Goal: Find specific page/section: Find specific page/section

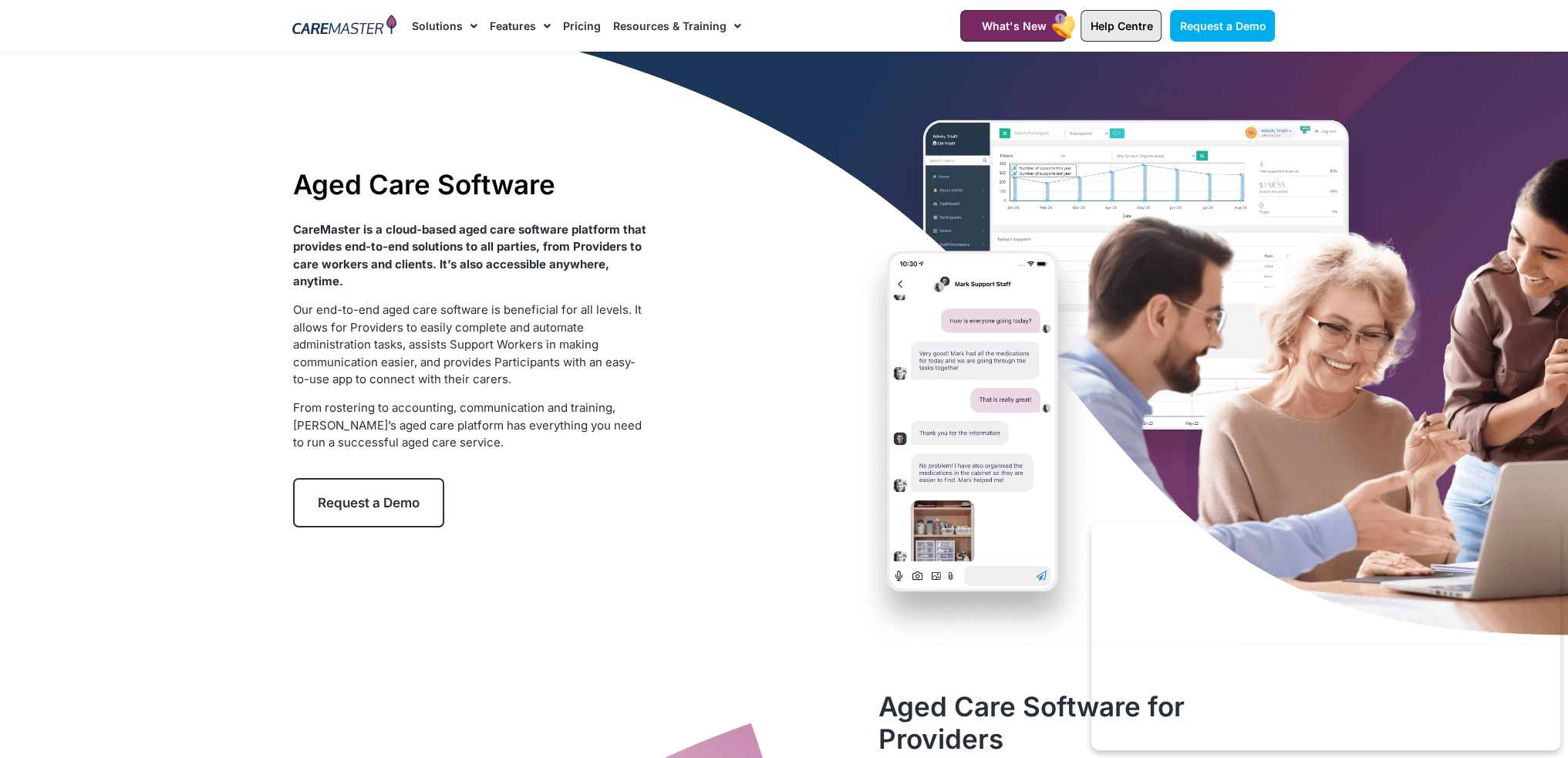
click at [1125, 30] on span "Help Centre" at bounding box center [1121, 26] width 62 height 13
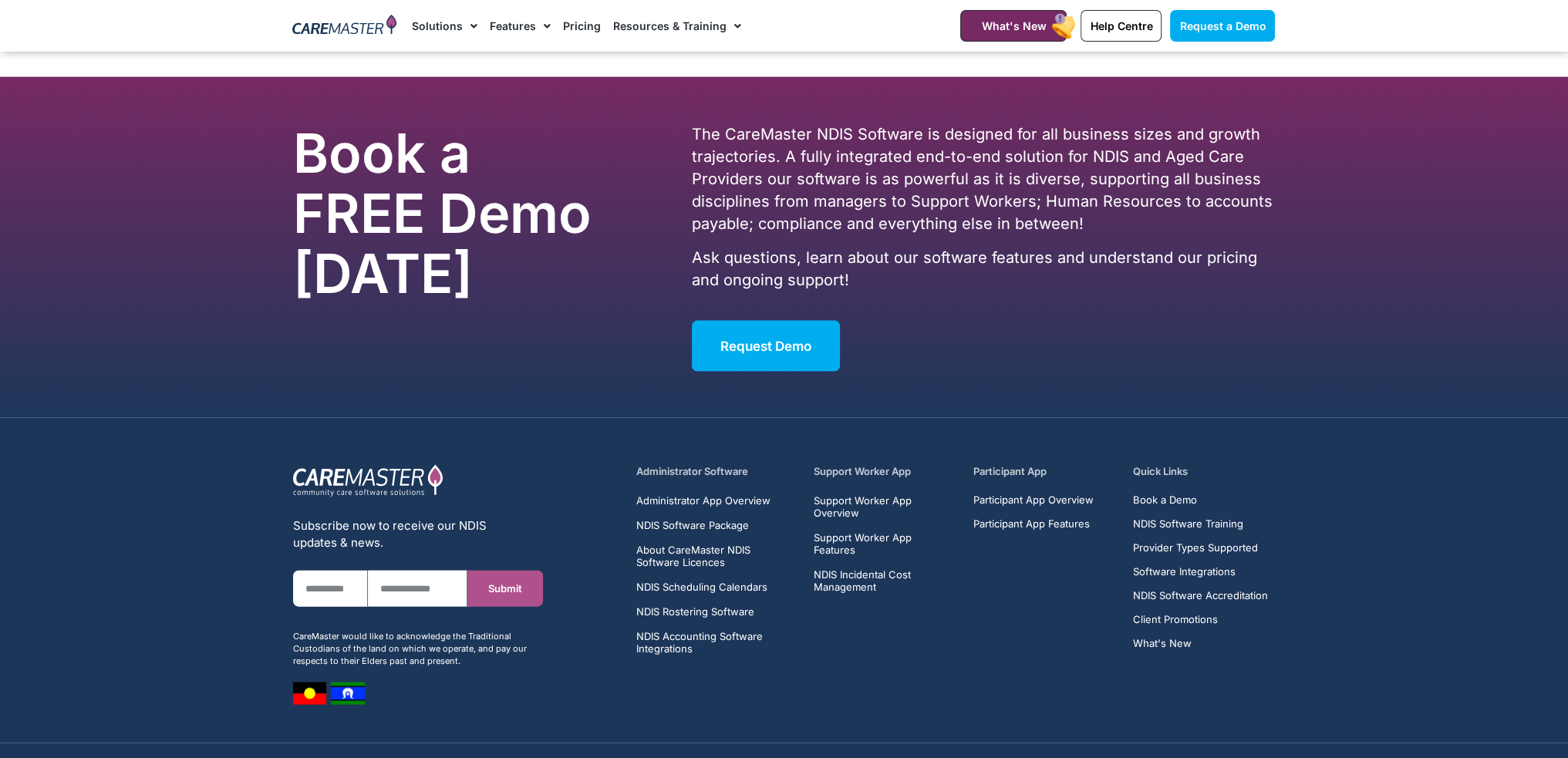
scroll to position [4540, 0]
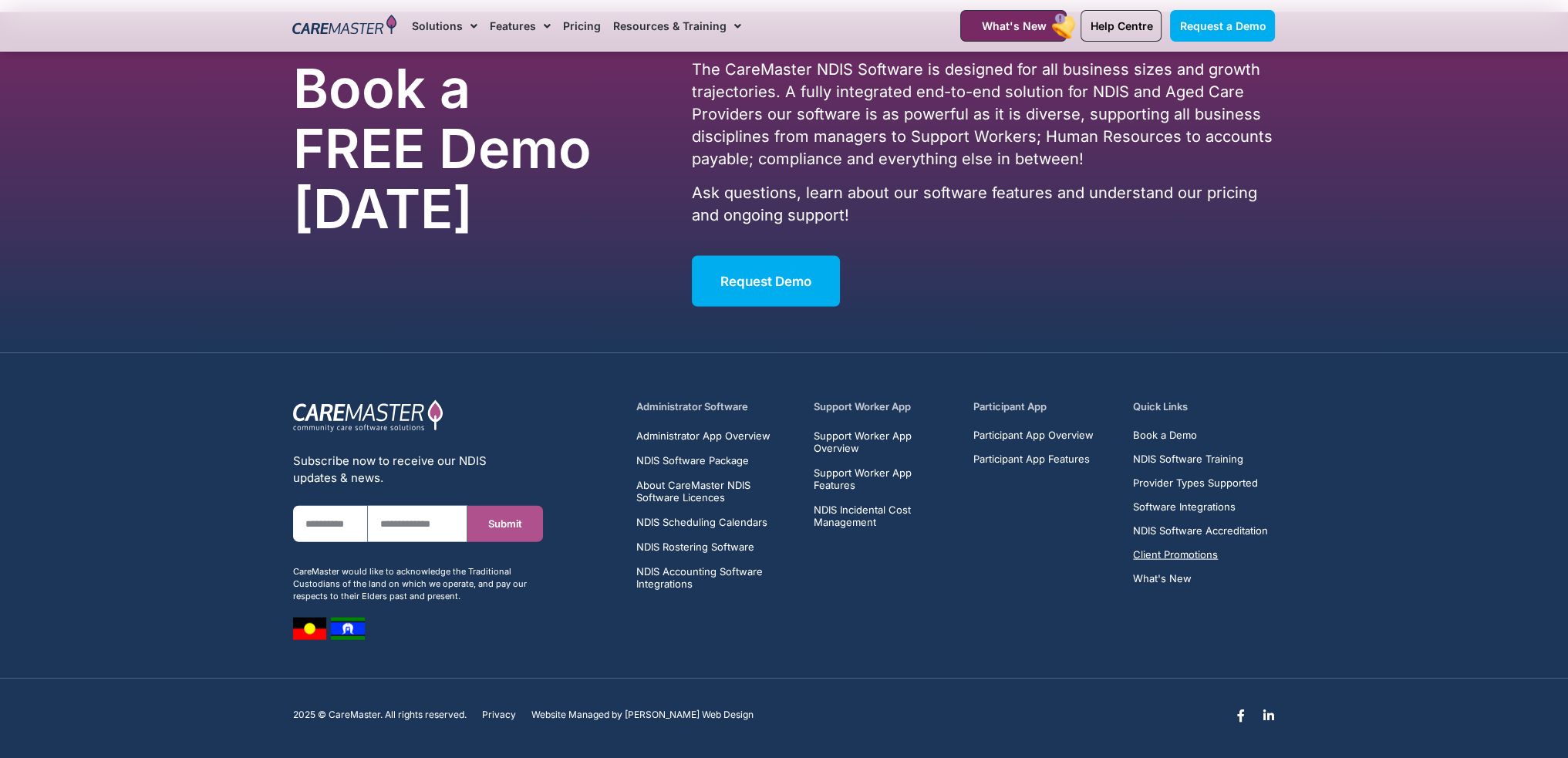
click at [1179, 550] on span "Client Promotions" at bounding box center [1175, 554] width 85 height 12
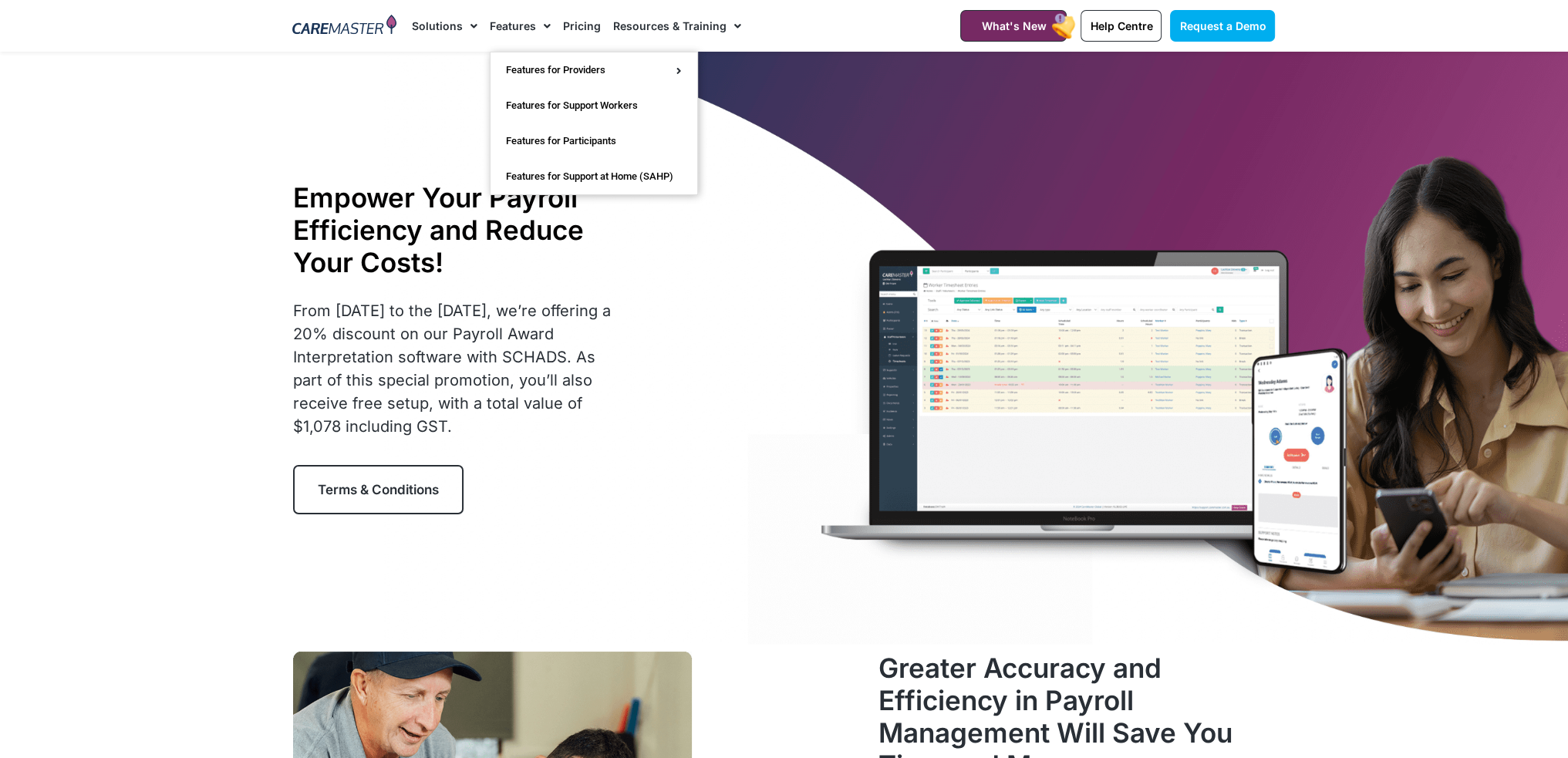
click at [348, 30] on img at bounding box center [345, 26] width 104 height 23
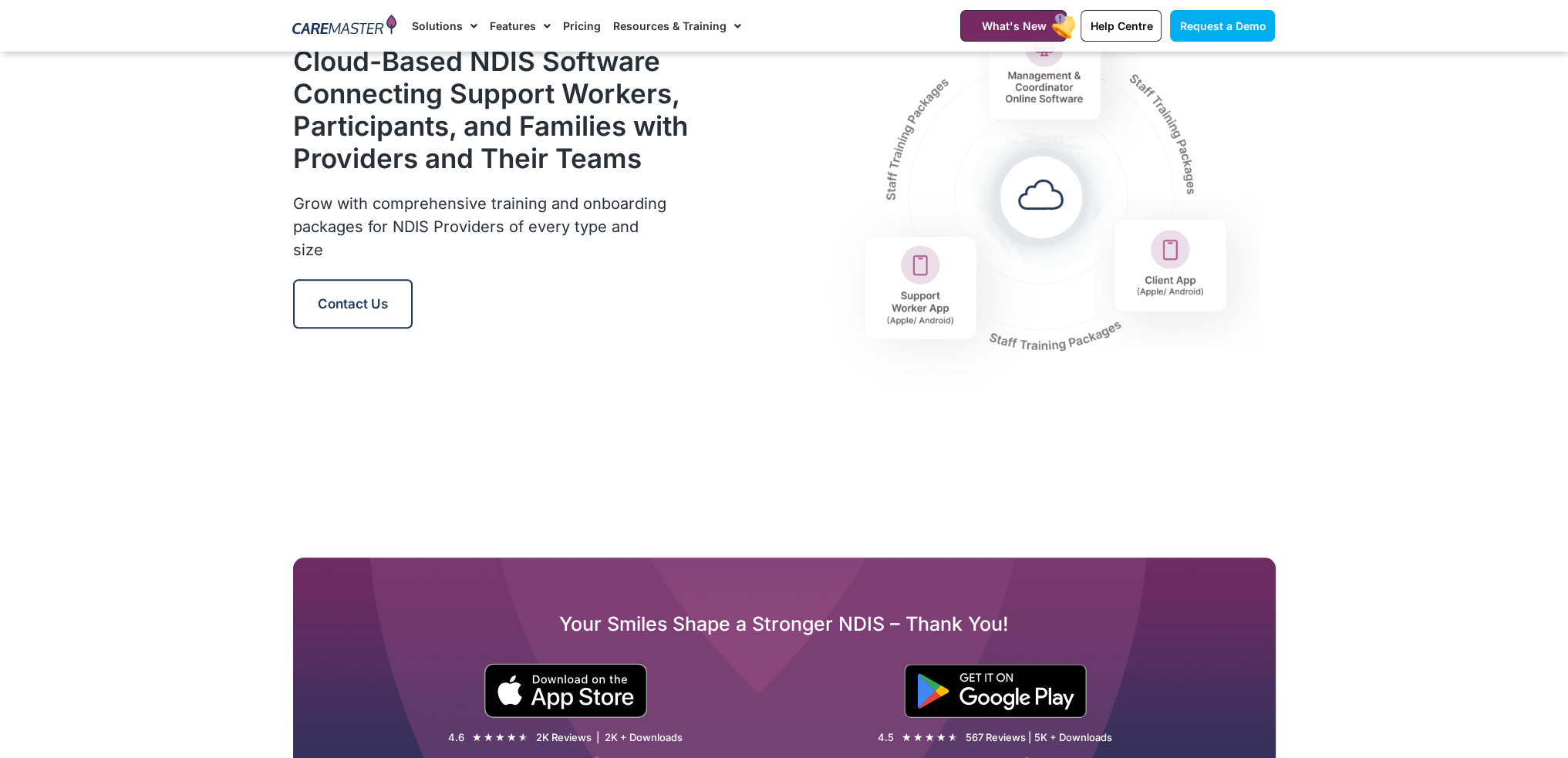
scroll to position [1928, 0]
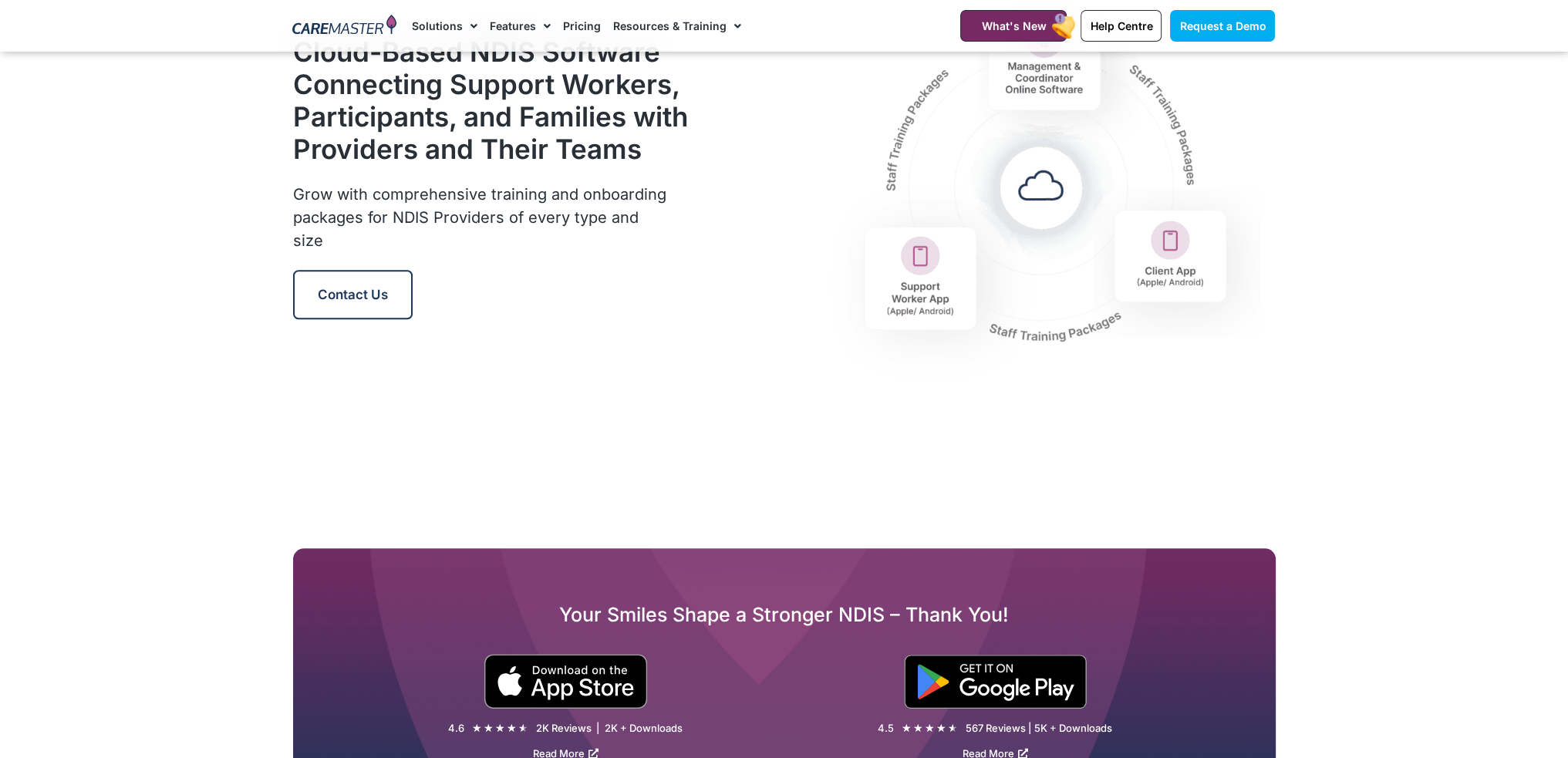
click at [380, 323] on div "Cloud-Based NDIS Software Connecting Support Workers, Participants, and Familie…" at bounding box center [492, 176] width 412 height 449
click at [385, 302] on span "Contact Us" at bounding box center [353, 295] width 70 height 16
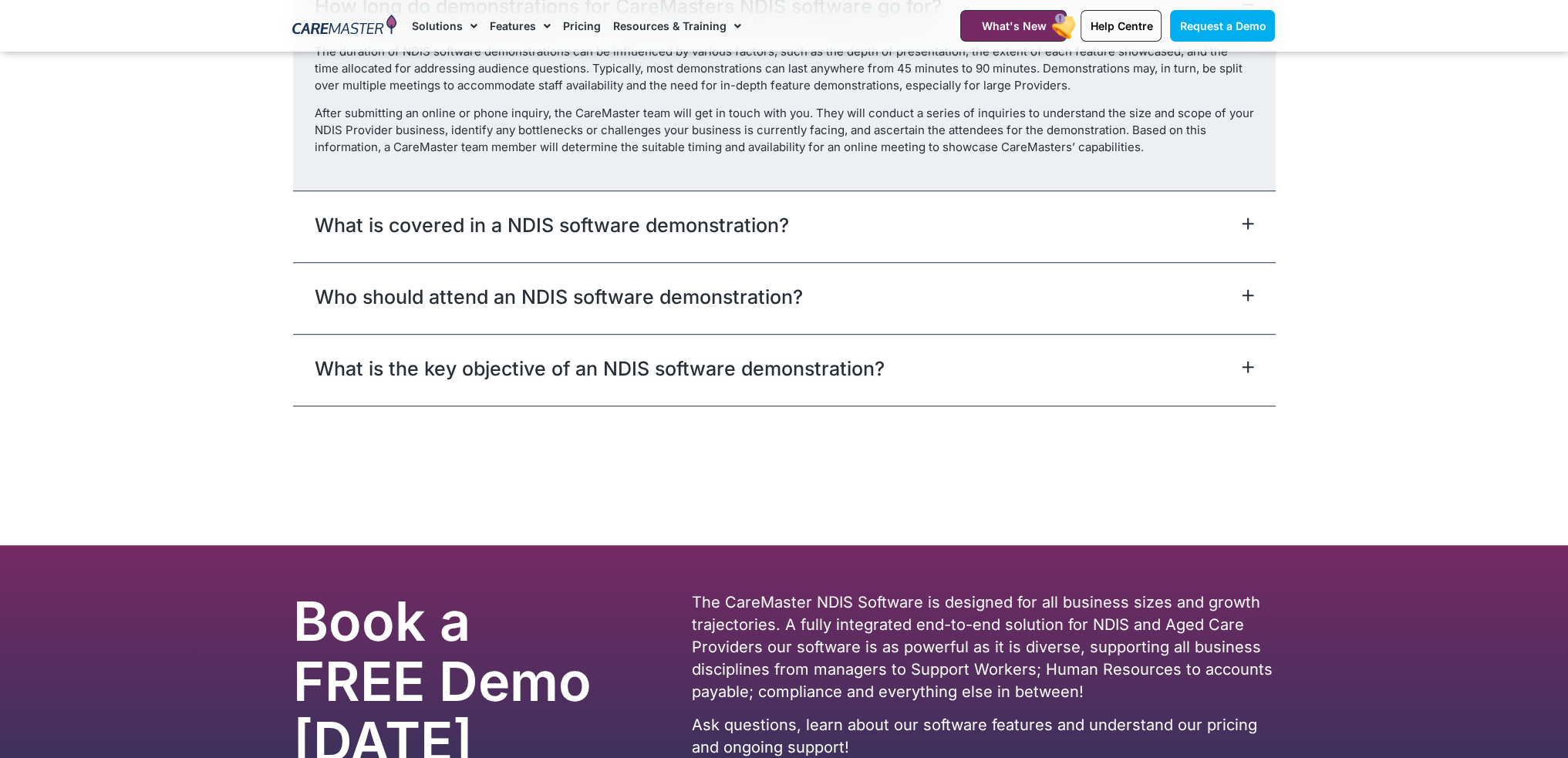
scroll to position [1242, 0]
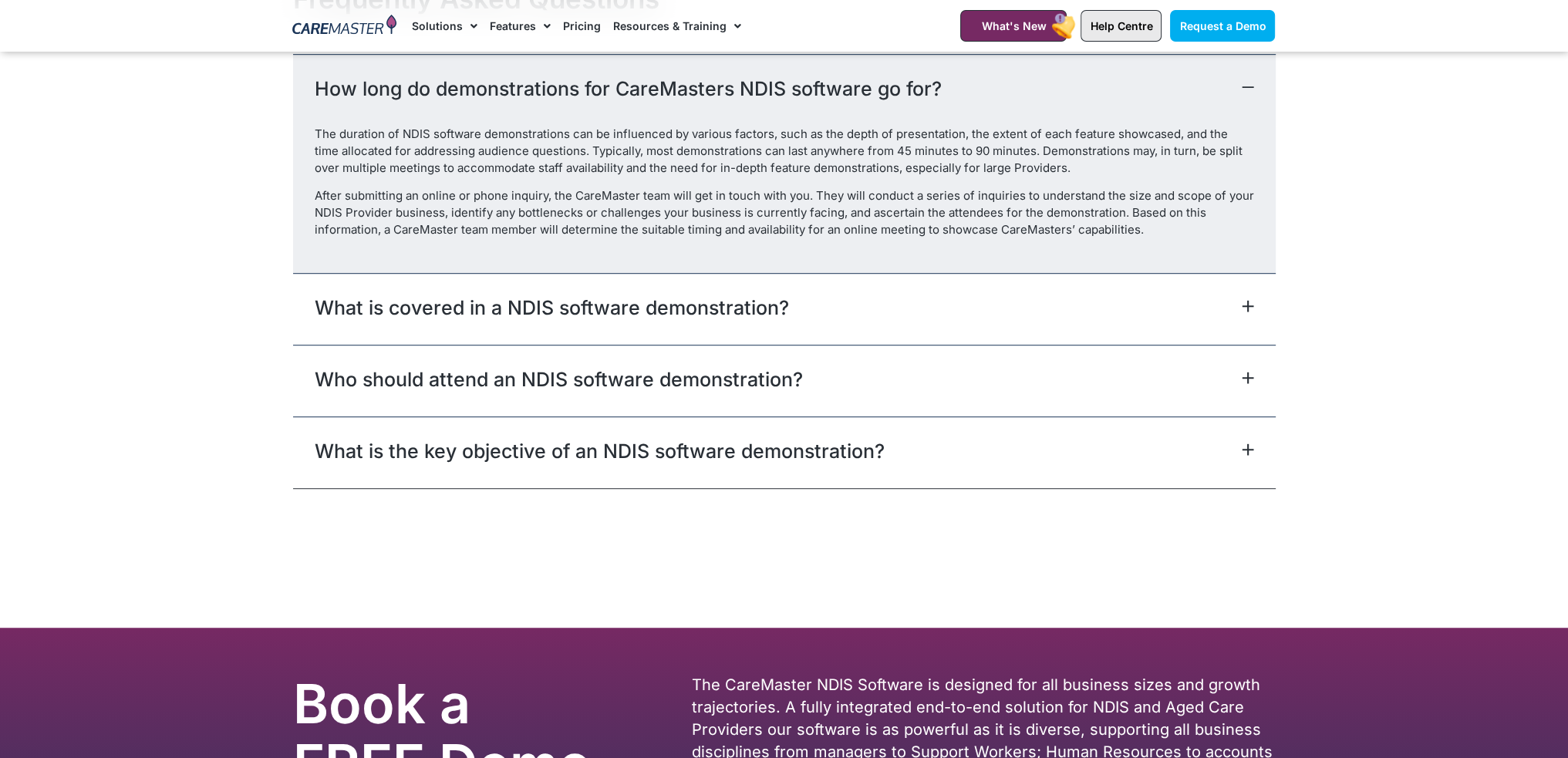
click at [1122, 18] on link "Help Centre" at bounding box center [1122, 26] width 81 height 32
